Goal: Task Accomplishment & Management: Complete application form

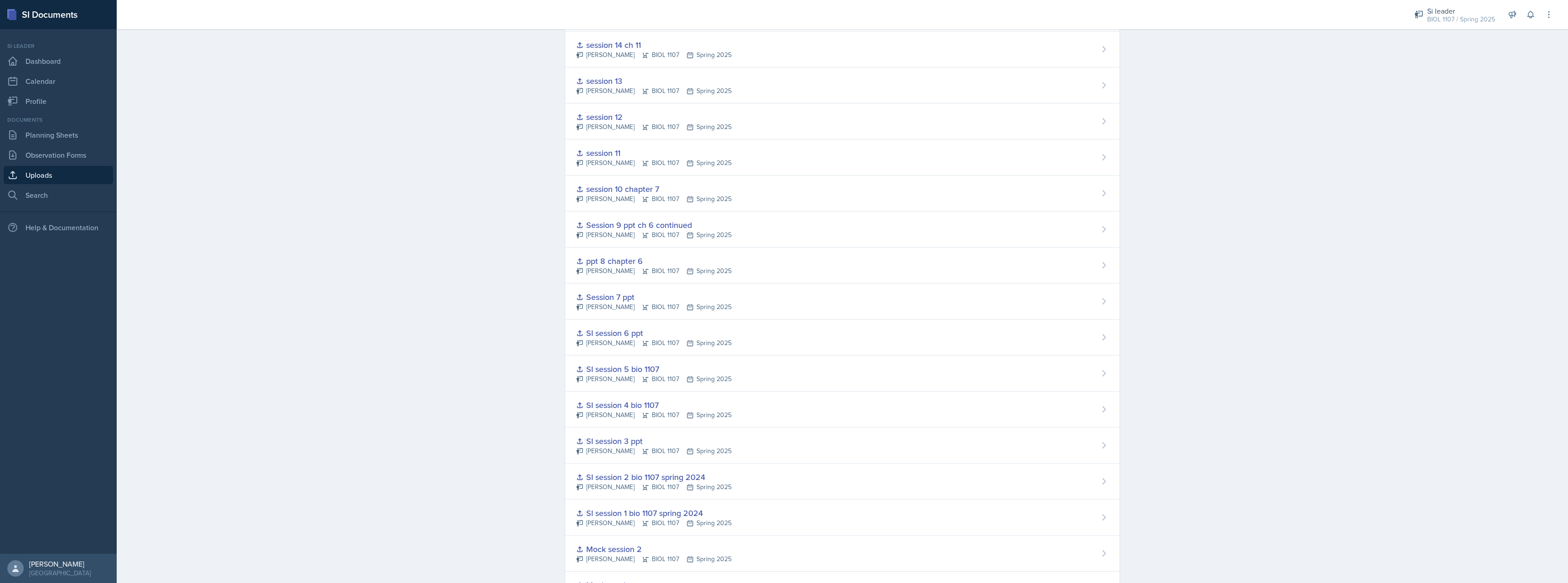
scroll to position [467, 0]
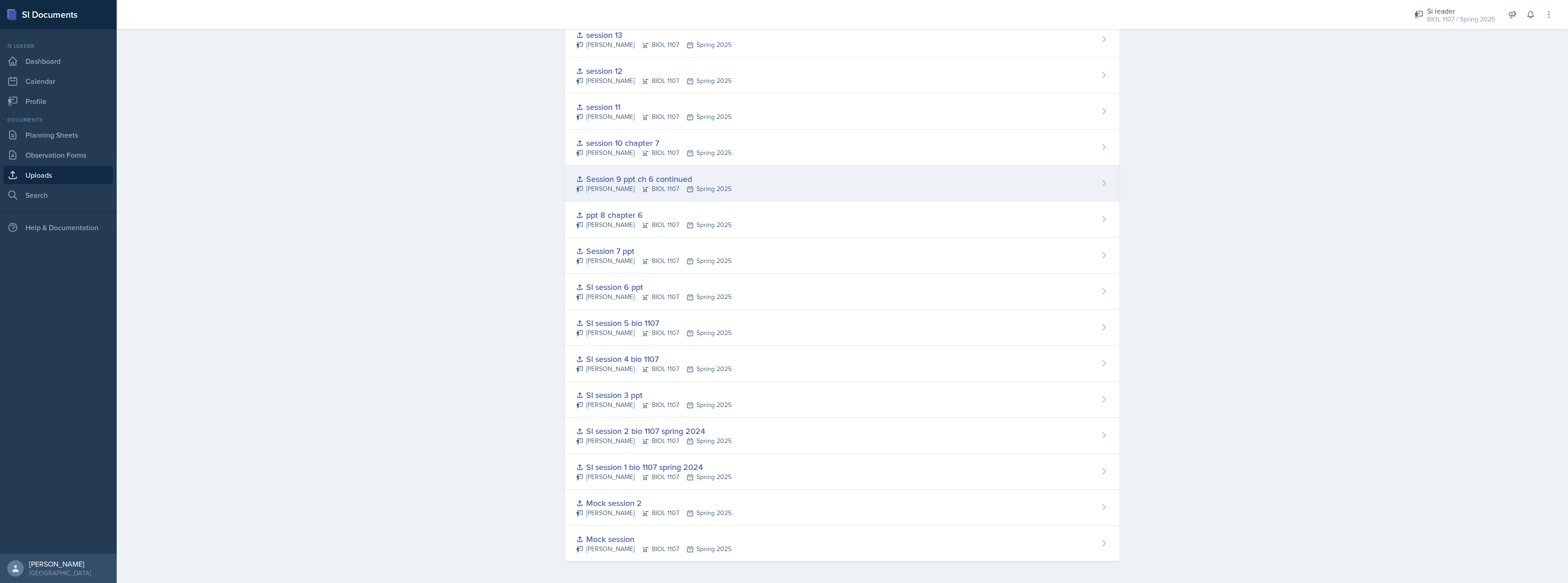
click at [633, 182] on div "Session 9 ppt ch 6 continued" at bounding box center [654, 179] width 156 height 12
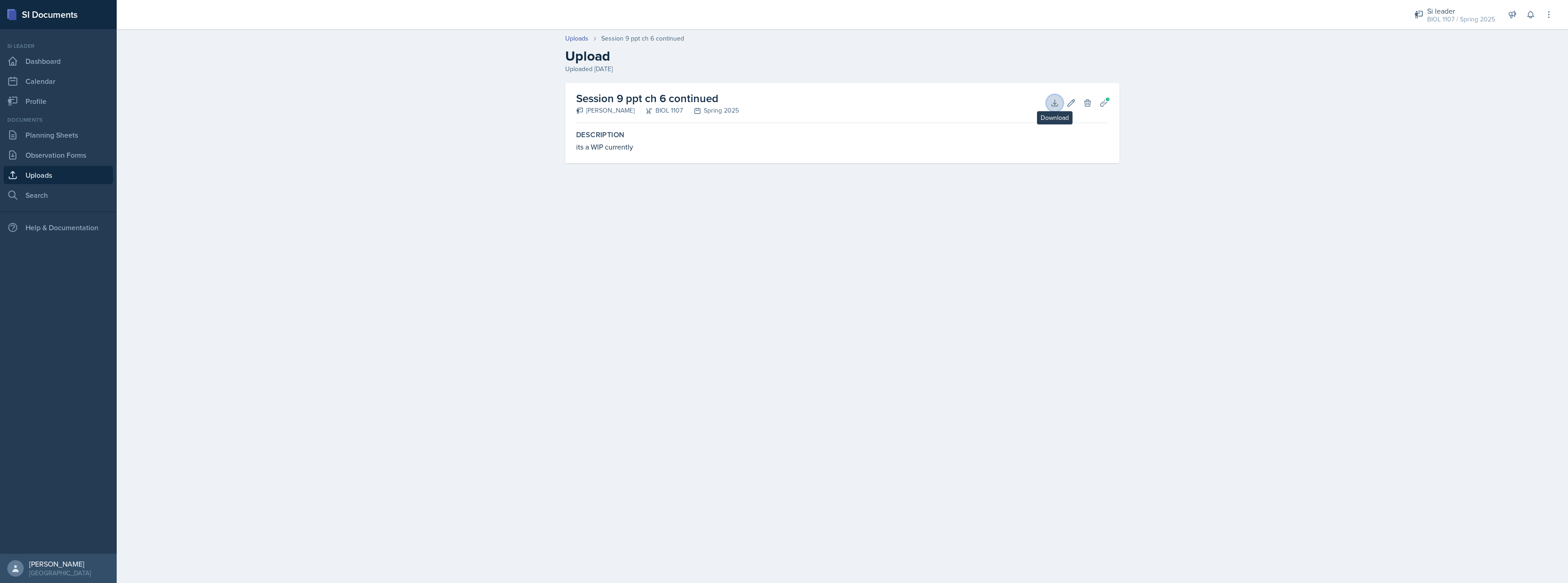
click at [1059, 105] on icon at bounding box center [1054, 102] width 9 height 9
click at [59, 136] on link "Planning Sheets" at bounding box center [58, 134] width 110 height 19
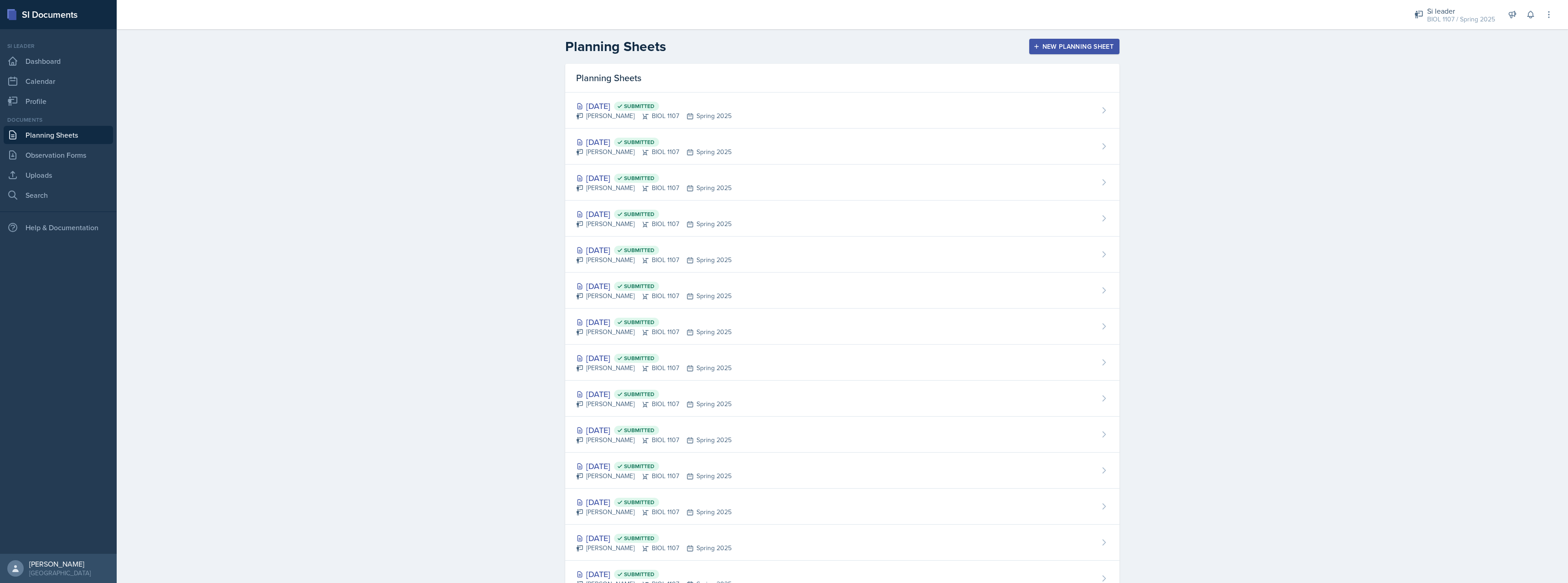
click at [1092, 42] on div "New Planning Sheet" at bounding box center [1074, 46] width 79 height 7
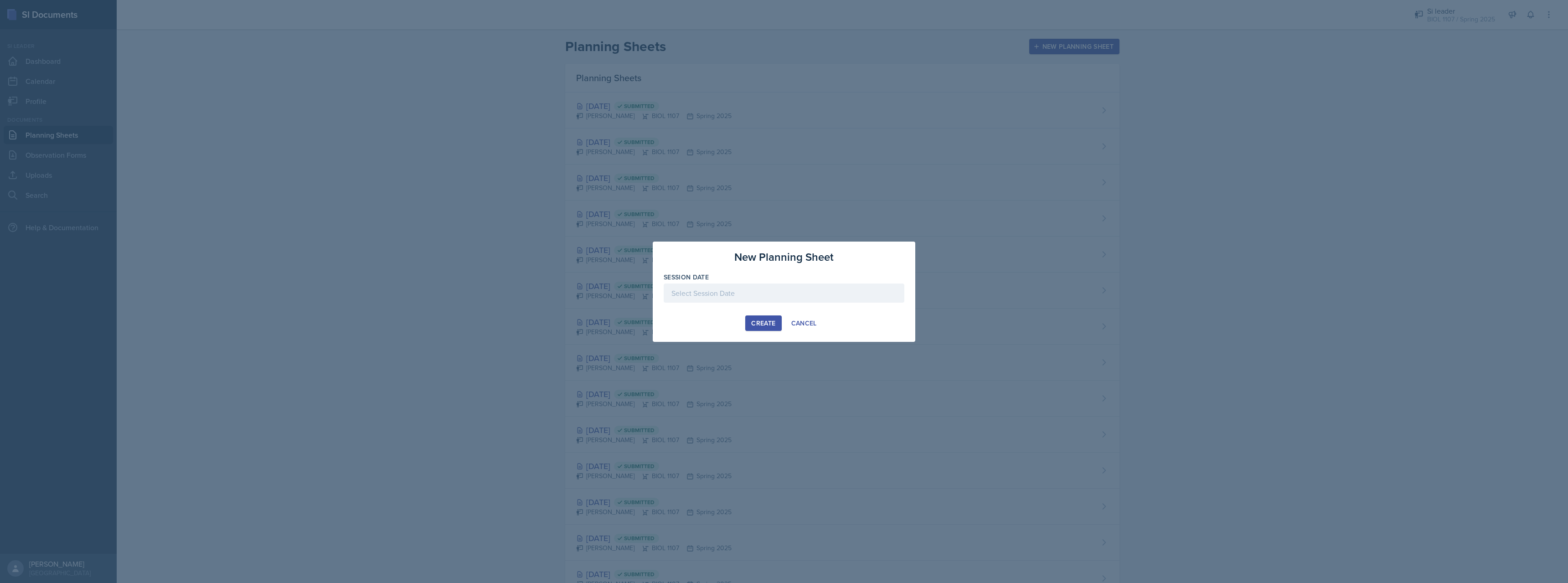
click at [762, 292] on div at bounding box center [784, 293] width 240 height 19
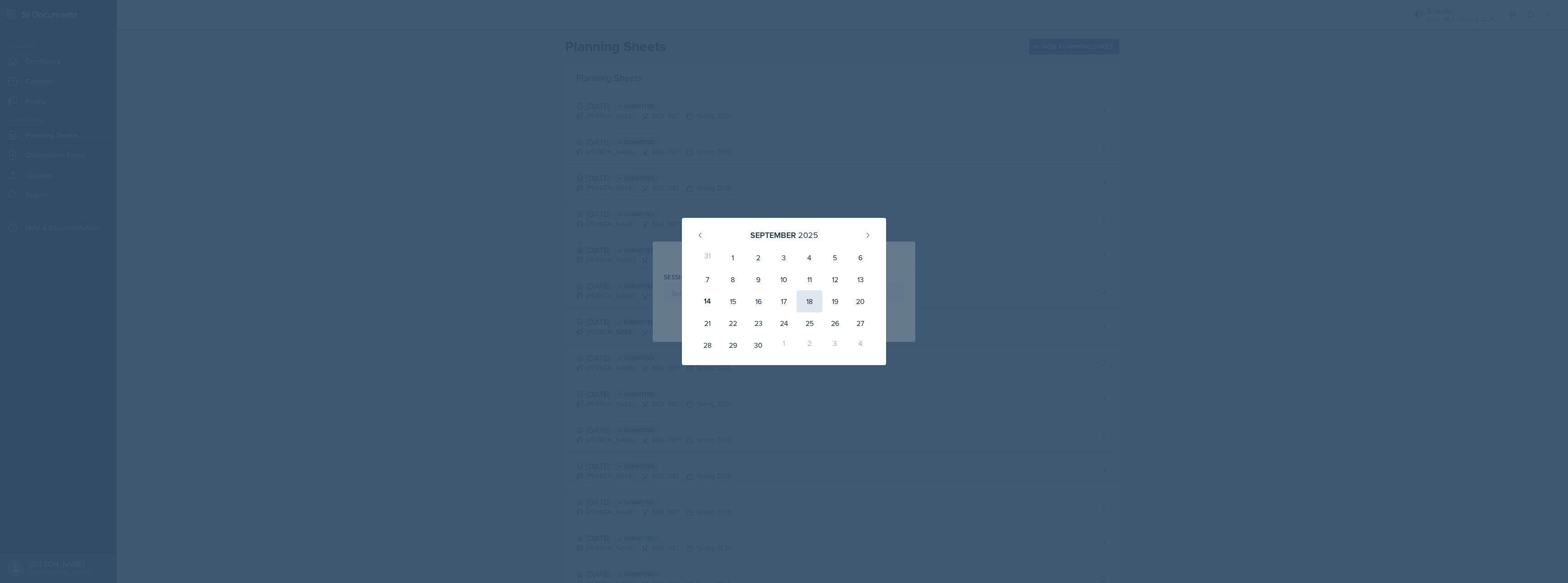
click at [813, 307] on div "18" at bounding box center [810, 301] width 26 height 22
type input "September 18th, 2025"
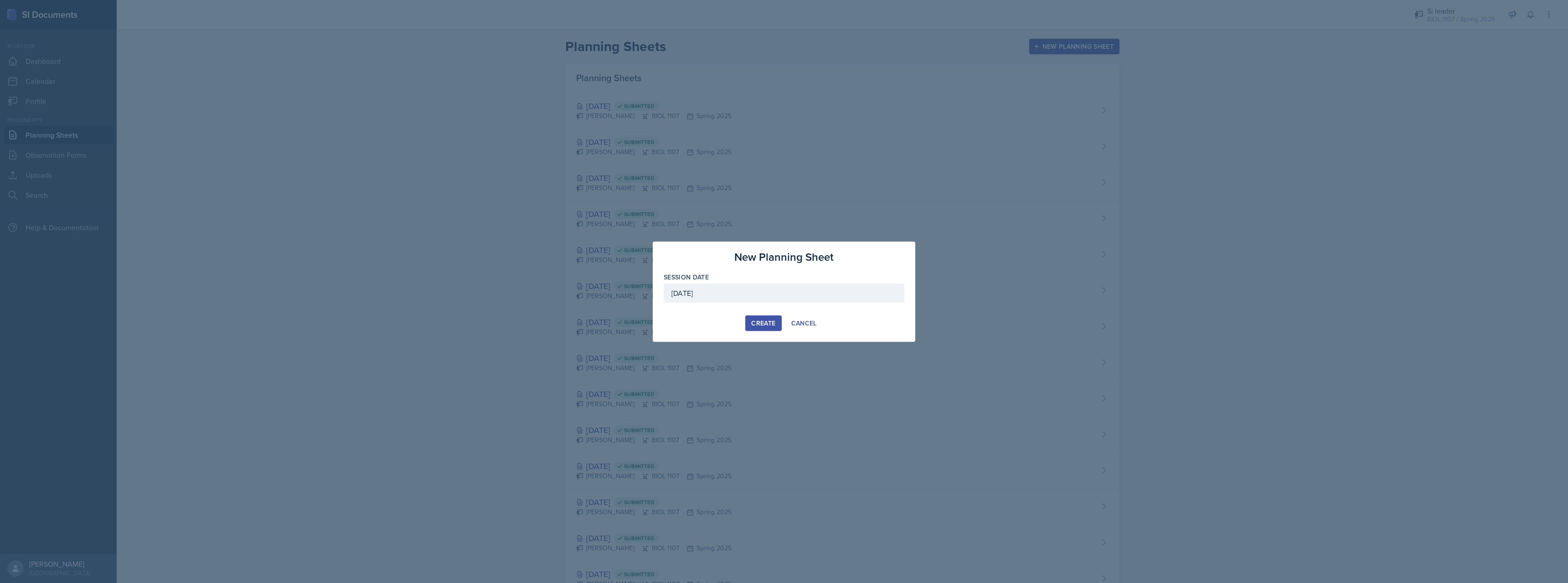
click at [765, 325] on div "Create" at bounding box center [763, 323] width 24 height 7
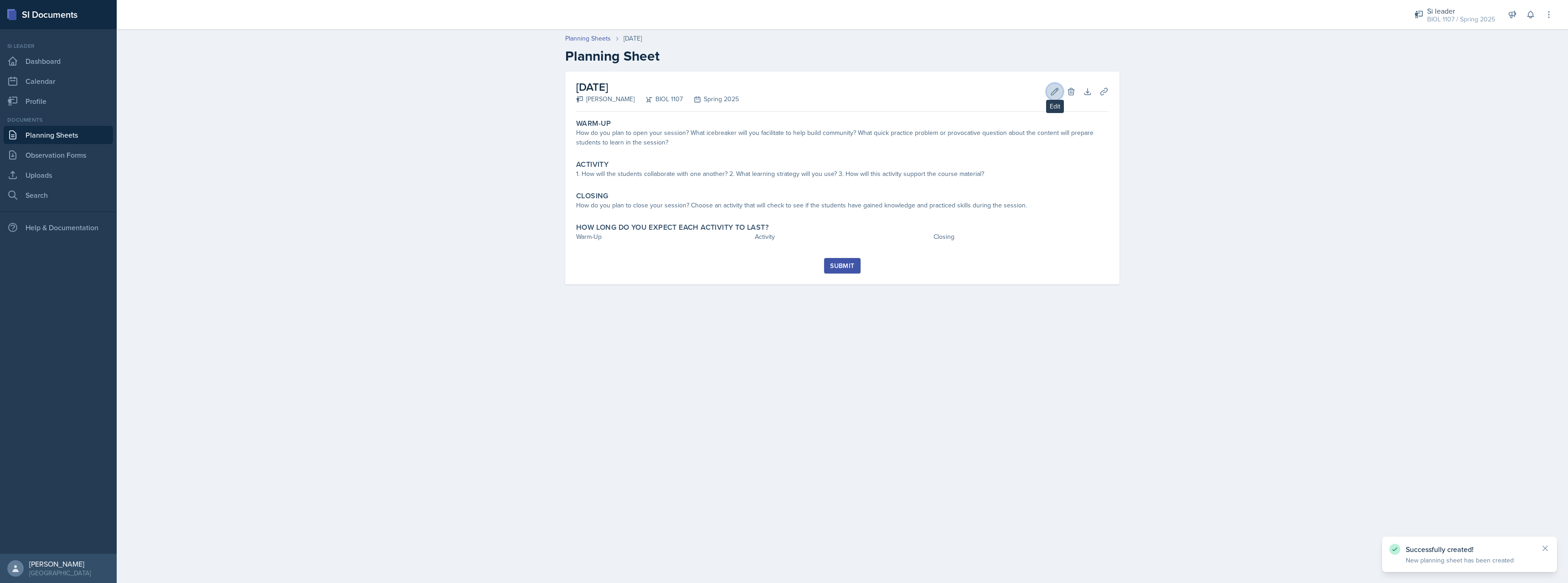
click at [1060, 91] on button "Edit" at bounding box center [1054, 91] width 17 height 17
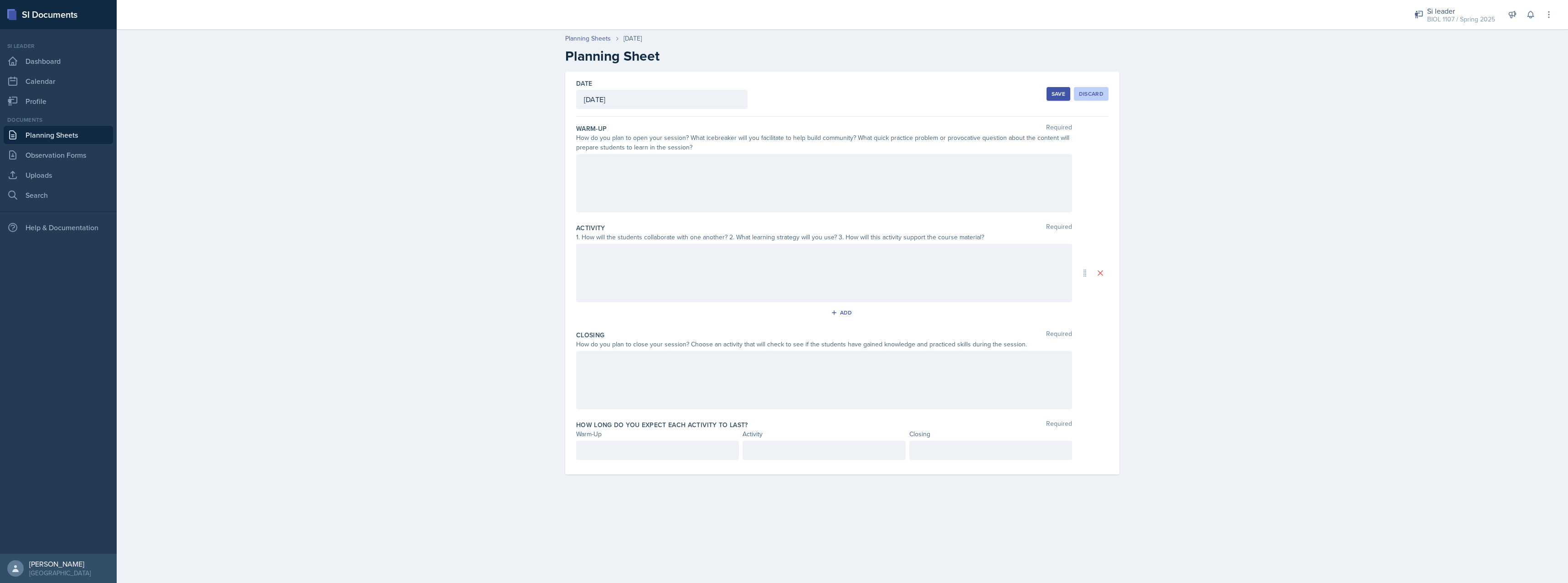
click at [1098, 95] on div "Discard" at bounding box center [1092, 94] width 25 height 7
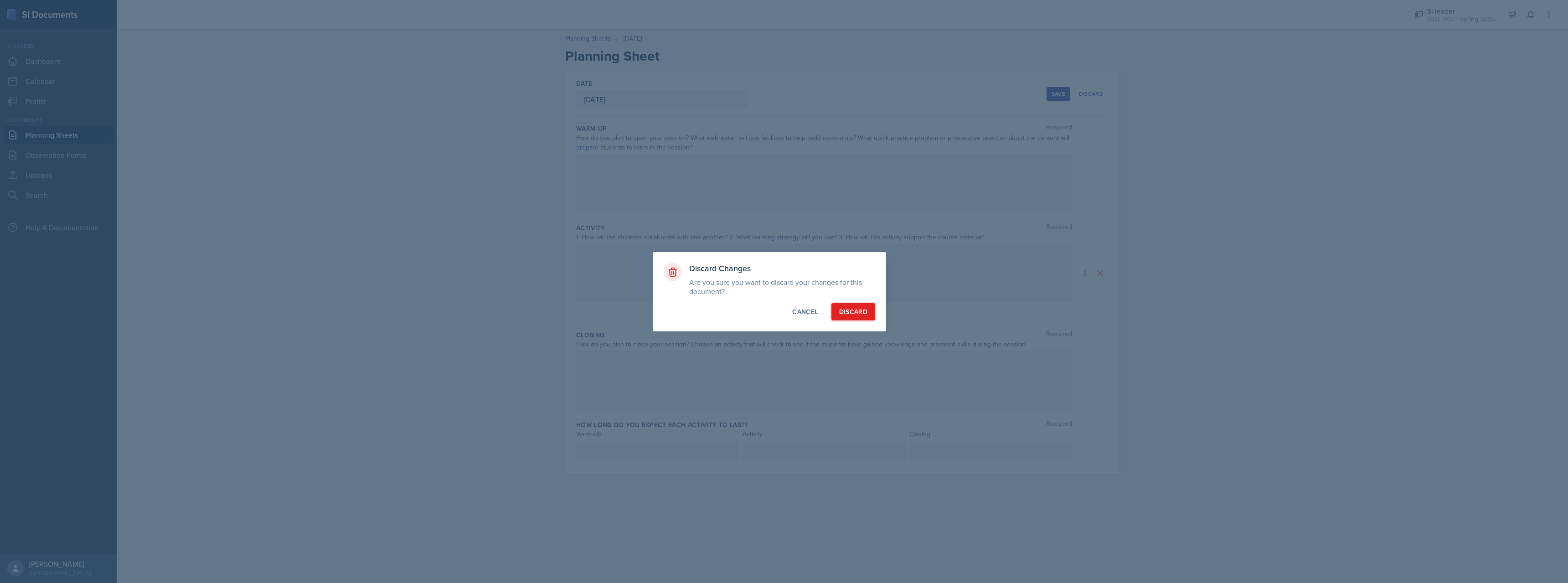
click at [856, 309] on div "Discard" at bounding box center [854, 312] width 28 height 9
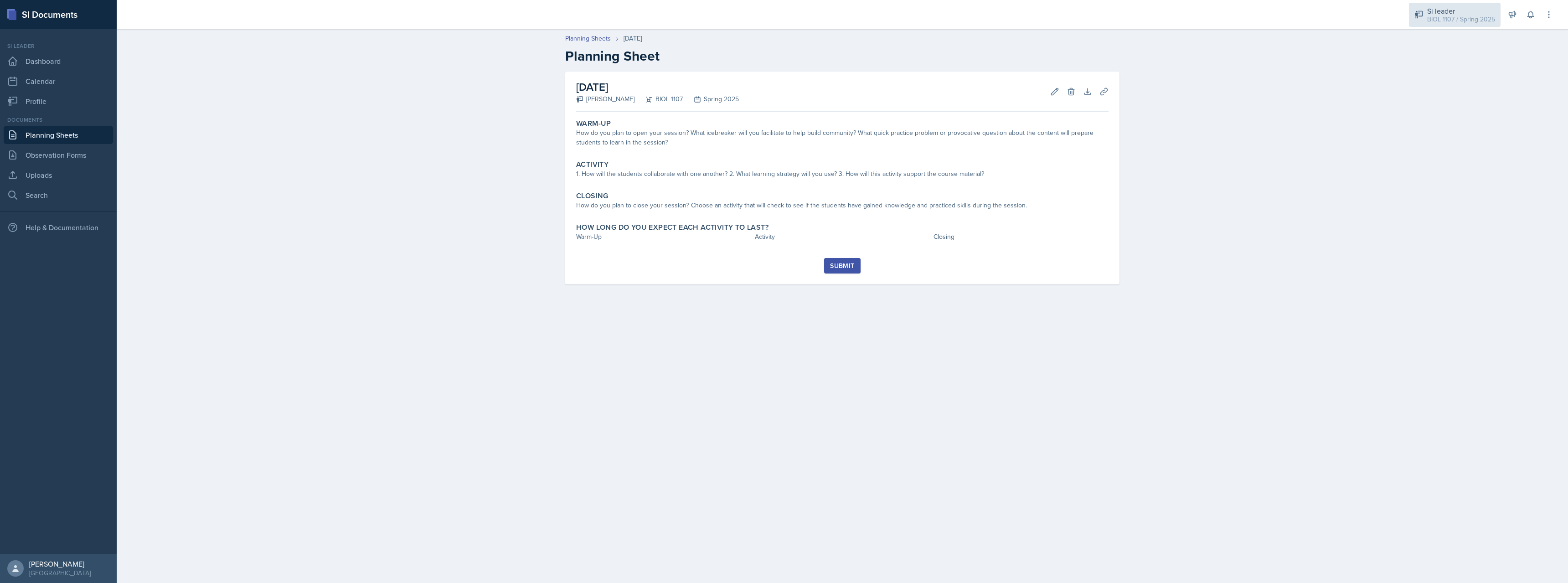
click at [1480, 17] on div "BIOL 1107 / Spring 2025" at bounding box center [1461, 19] width 68 height 10
click at [1459, 77] on div "BIOL 1107 / Fall 2025" at bounding box center [1465, 75] width 58 height 10
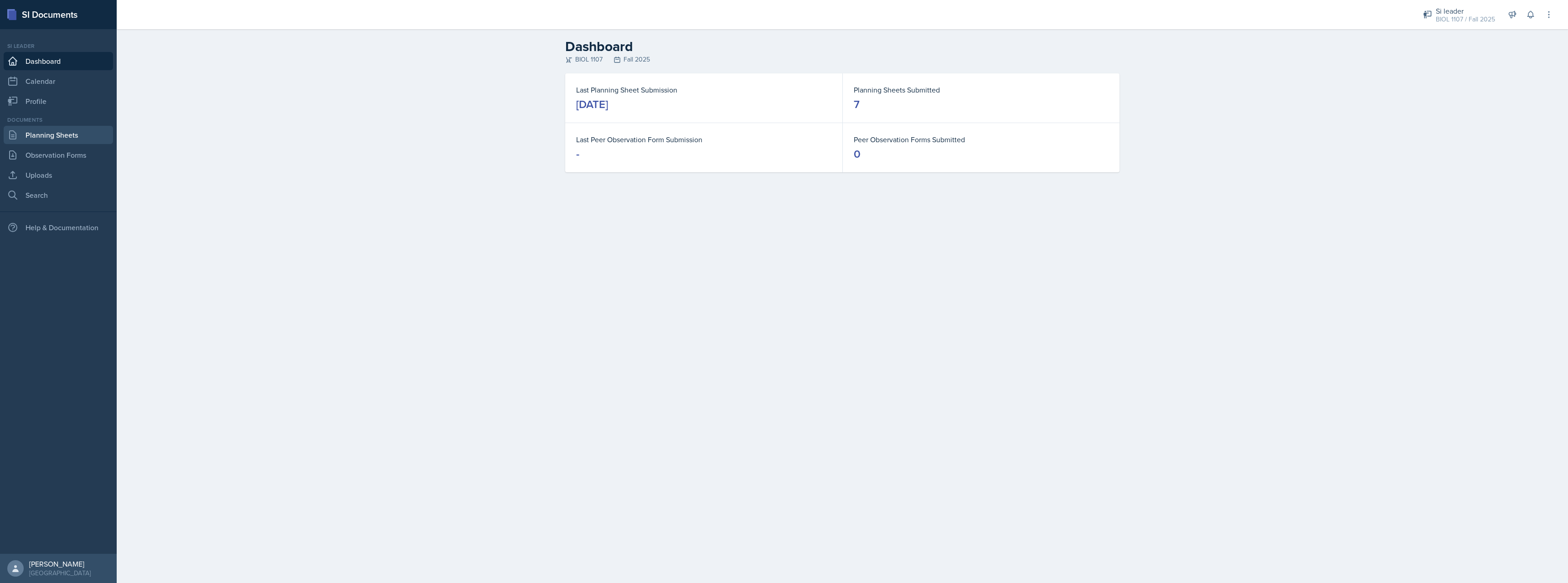
click at [62, 140] on link "Planning Sheets" at bounding box center [58, 134] width 110 height 19
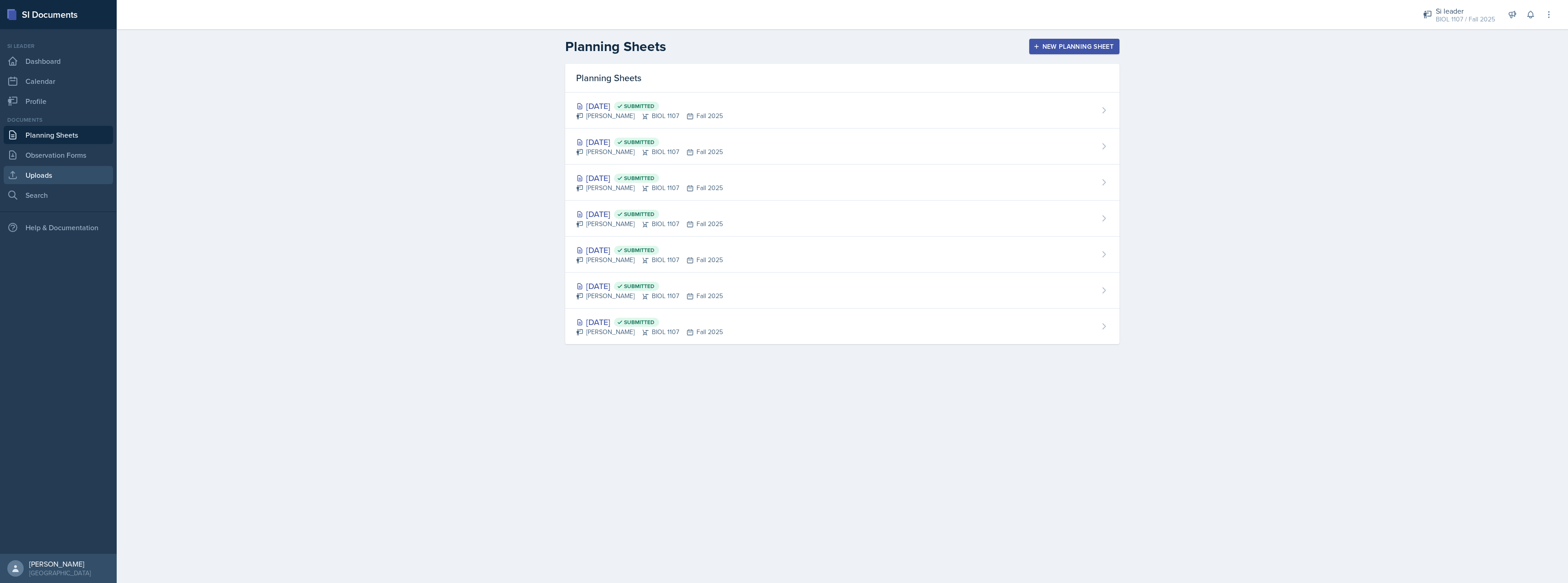
click at [67, 174] on link "Uploads" at bounding box center [58, 175] width 110 height 19
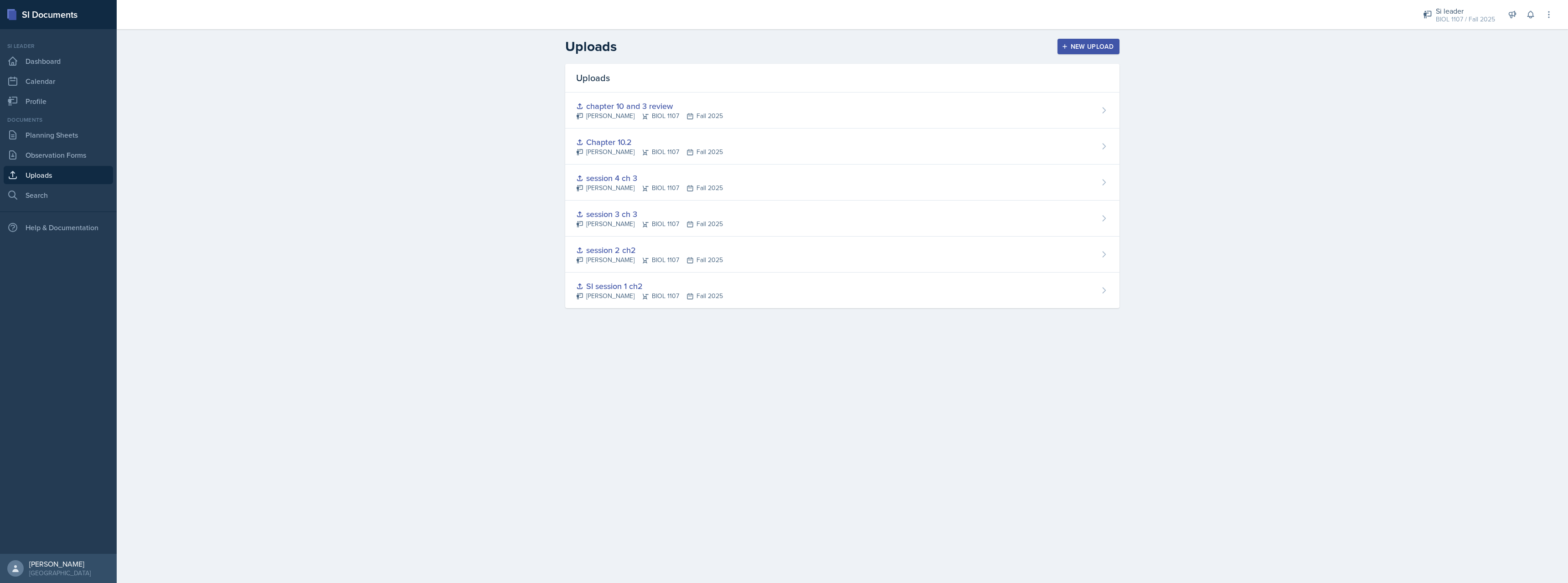
click at [1072, 48] on div "New Upload" at bounding box center [1088, 46] width 50 height 7
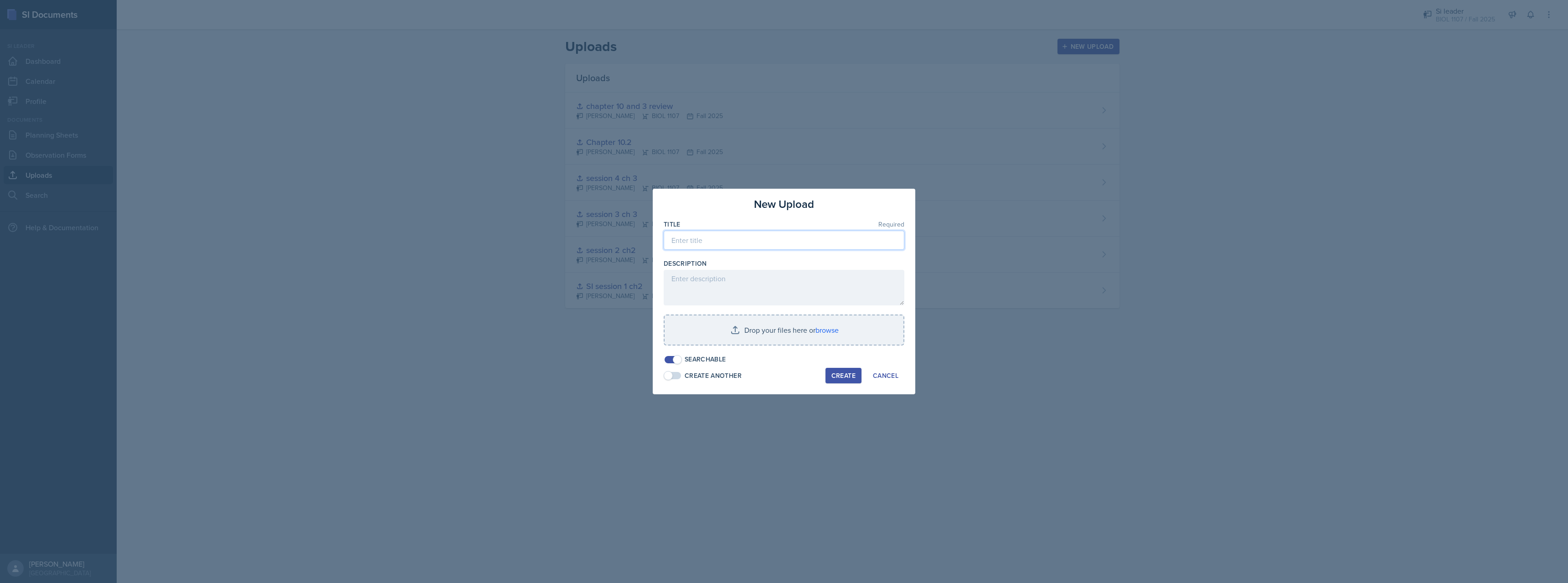
click at [735, 234] on input at bounding box center [784, 240] width 240 height 19
type input "S"
type input "chapter 6"
click at [811, 329] on input "file" at bounding box center [784, 329] width 239 height 29
click at [838, 378] on div "Create" at bounding box center [843, 375] width 24 height 7
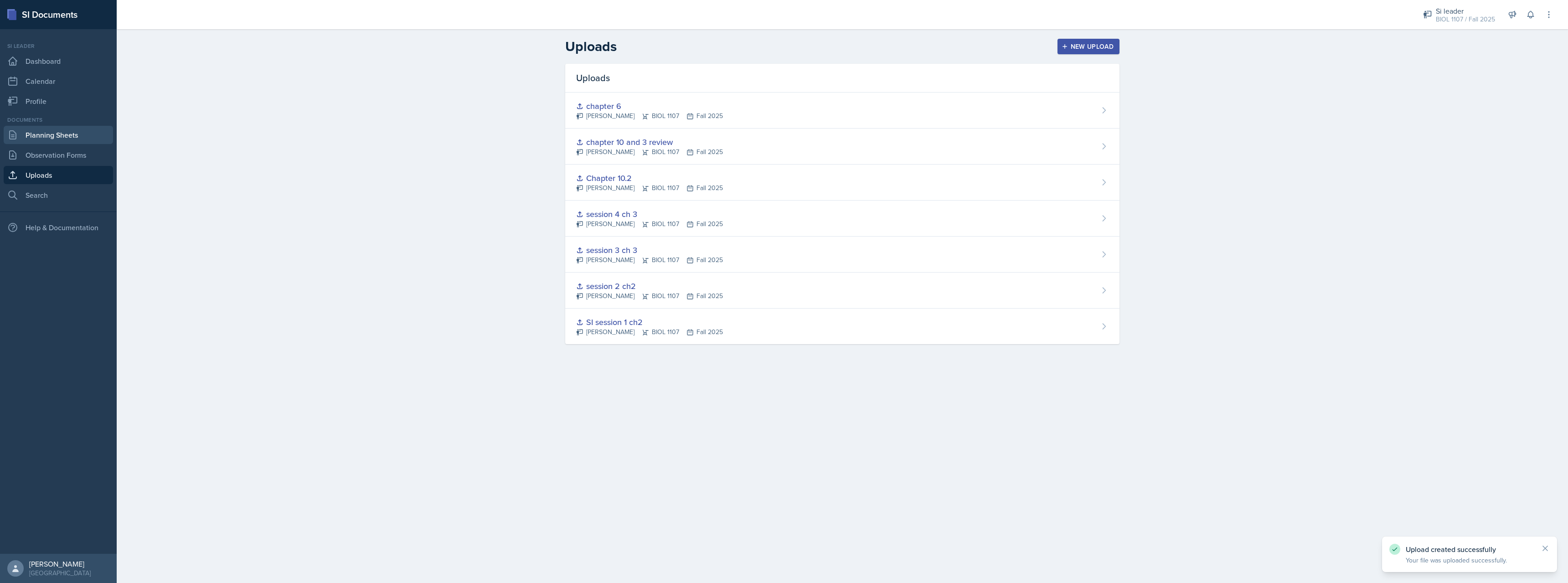
click at [58, 132] on link "Planning Sheets" at bounding box center [58, 134] width 110 height 19
